Goal: Navigation & Orientation: Find specific page/section

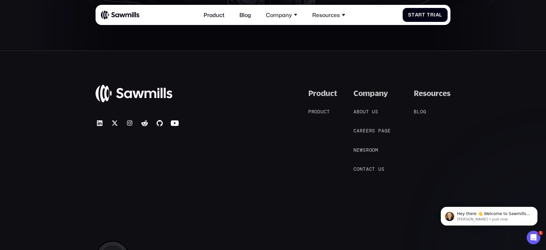
scroll to position [3124, 0]
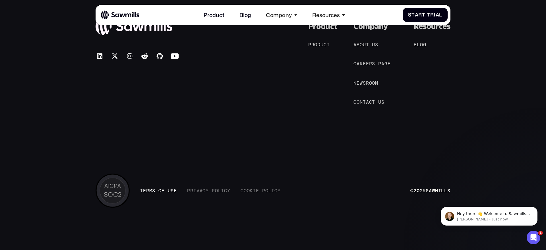
click at [166, 190] on span at bounding box center [166, 191] width 3 height 6
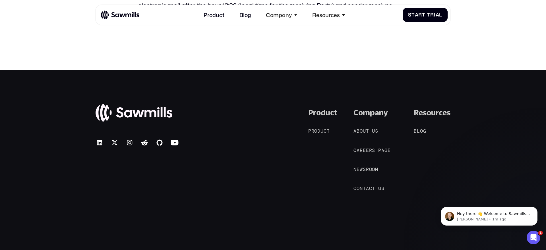
scroll to position [4597, 0]
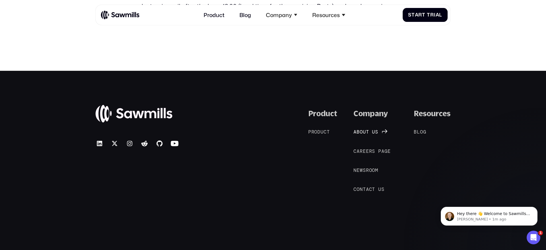
click at [361, 129] on span "o" at bounding box center [361, 132] width 3 height 6
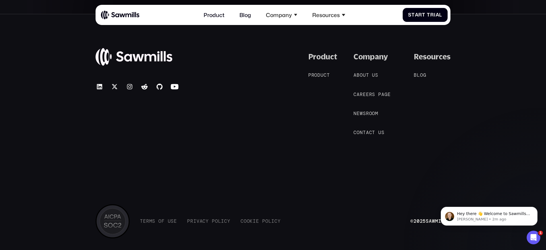
scroll to position [1345, 0]
